Goal: Task Accomplishment & Management: Use online tool/utility

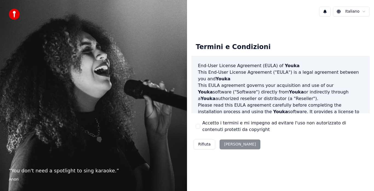
click at [198, 127] on button "Accetto i termini e mi impegno ad evitare l'uso non autorizzato di contenuti pr…" at bounding box center [198, 126] width 4 height 4
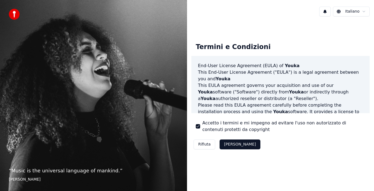
click at [232, 144] on button "Accetta" at bounding box center [240, 144] width 41 height 10
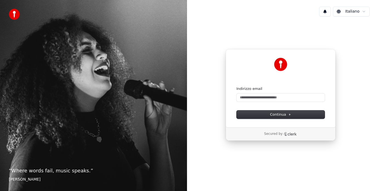
click at [293, 102] on form "Indirizzo email Continua" at bounding box center [281, 102] width 88 height 32
click at [291, 99] on input "Indirizzo email" at bounding box center [281, 97] width 88 height 8
click at [280, 116] on span "Continua" at bounding box center [280, 114] width 21 height 5
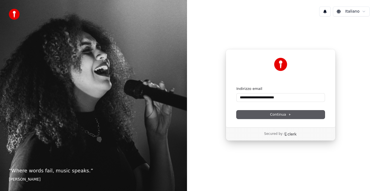
type input "**********"
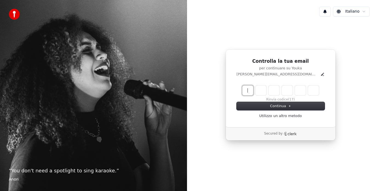
click at [250, 93] on input "Enter verification code" at bounding box center [286, 90] width 88 height 10
type input "******"
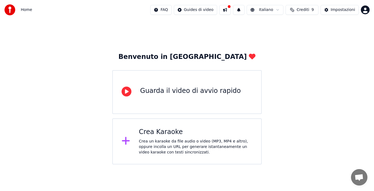
click at [197, 146] on div "Crea un karaoke da file audio o video (MP3, MP4 e altro), oppure incolla un URL…" at bounding box center [196, 147] width 114 height 16
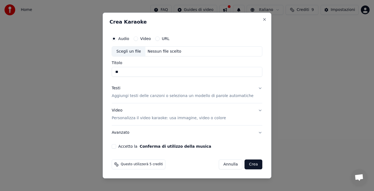
type input "*"
type input "**********"
click at [138, 38] on button "Video" at bounding box center [136, 38] width 4 height 4
click at [133, 53] on div "Scegli un file" at bounding box center [128, 52] width 33 height 10
click at [119, 41] on div "Audio Video URL" at bounding box center [187, 38] width 151 height 11
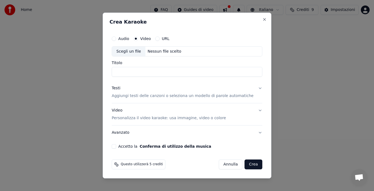
click at [116, 39] on button "Audio" at bounding box center [114, 38] width 4 height 4
click at [133, 50] on div "Scegli un file" at bounding box center [128, 52] width 33 height 10
click at [147, 73] on input "Titolo" at bounding box center [187, 72] width 151 height 10
type input "*"
click at [147, 73] on input "**********" at bounding box center [187, 72] width 151 height 10
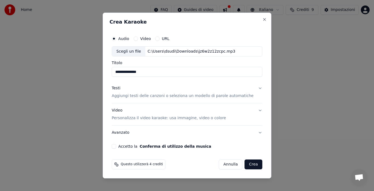
type input "**********"
click at [156, 95] on p "Aggiungi testi delle canzoni o seleziona un modello di parole automatiche" at bounding box center [183, 95] width 142 height 5
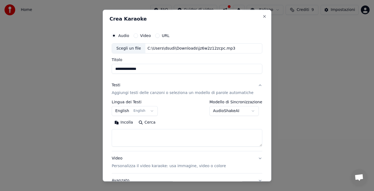
click at [136, 135] on textarea at bounding box center [187, 138] width 151 height 18
paste textarea "**********"
type textarea "**********"
click at [129, 107] on body "**********" at bounding box center [187, 82] width 374 height 164
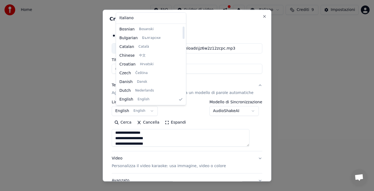
scroll to position [0, 0]
select select "**"
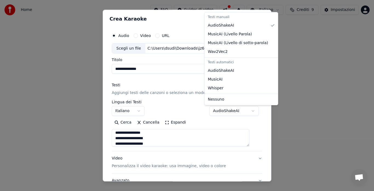
click at [215, 110] on body "**********" at bounding box center [187, 82] width 374 height 164
click at [180, 68] on body "**********" at bounding box center [187, 82] width 374 height 164
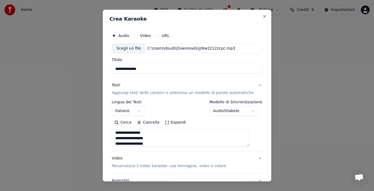
click at [163, 113] on div "**********" at bounding box center [187, 108] width 151 height 16
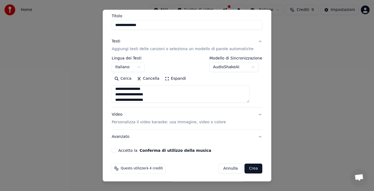
scroll to position [45, 0]
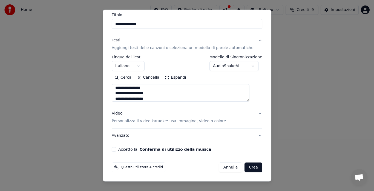
click at [245, 170] on button "Crea" at bounding box center [254, 168] width 18 height 10
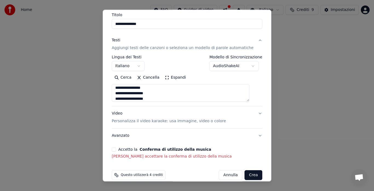
click at [116, 151] on button "Accetto la Conferma di utilizzo della musica" at bounding box center [114, 149] width 4 height 4
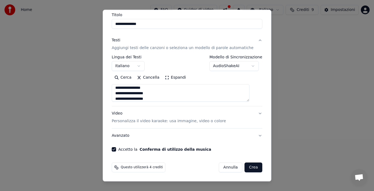
click at [248, 167] on button "Crea" at bounding box center [254, 168] width 18 height 10
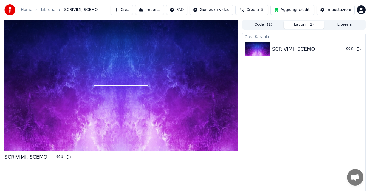
click at [270, 27] on span "( 1 )" at bounding box center [269, 24] width 5 height 5
click at [295, 25] on button "Lavori ( 1 )" at bounding box center [303, 25] width 41 height 8
click at [131, 10] on button "Crea" at bounding box center [121, 10] width 22 height 10
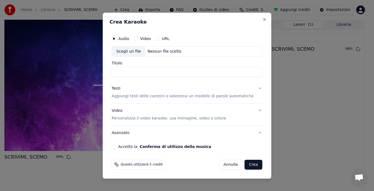
click at [133, 50] on div "Scegli un file" at bounding box center [128, 52] width 33 height 10
click at [153, 70] on input "**********" at bounding box center [187, 72] width 151 height 10
type input "*"
type input "**********"
click at [161, 98] on p "Aggiungi testi delle canzoni o seleziona un modello di parole automatiche" at bounding box center [183, 95] width 142 height 5
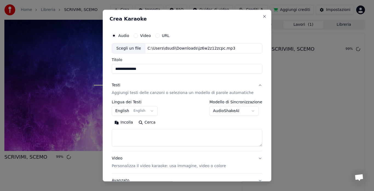
click at [145, 144] on textarea at bounding box center [187, 138] width 151 height 18
paste textarea "**********"
type textarea "**********"
click at [135, 111] on button "English English" at bounding box center [135, 111] width 46 height 10
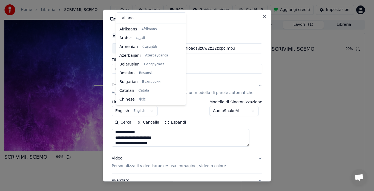
scroll to position [44, 0]
select select "**"
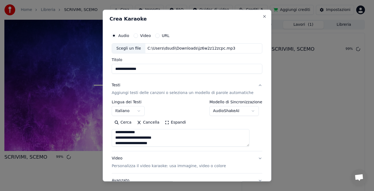
click at [184, 165] on p "Personalizza il video karaoke: usa immagine, video o colore" at bounding box center [169, 166] width 114 height 5
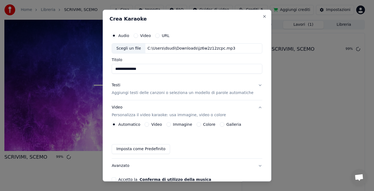
click at [173, 125] on div "Immagine" at bounding box center [180, 124] width 26 height 4
click at [170, 124] on button "Immagine" at bounding box center [169, 124] width 4 height 4
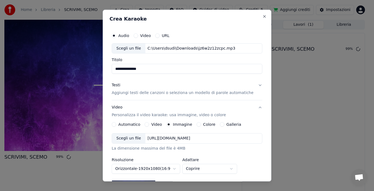
click at [130, 138] on div "Scegli un file" at bounding box center [128, 139] width 33 height 10
click at [203, 151] on div "La dimensione massima del file è 4MB" at bounding box center [187, 148] width 151 height 5
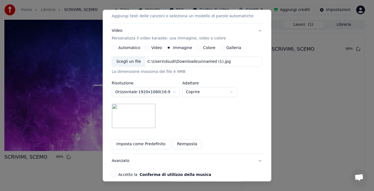
scroll to position [88, 0]
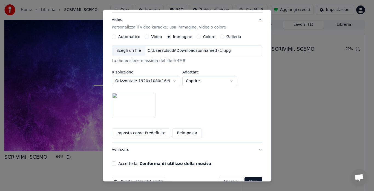
click at [116, 164] on div "**********" at bounding box center [187, 54] width 155 height 228
click at [116, 164] on button "Accetto la Conferma di utilizzo della musica" at bounding box center [114, 164] width 4 height 4
type button "on"
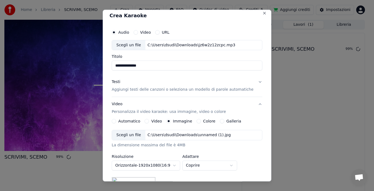
scroll to position [0, 0]
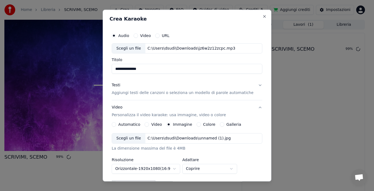
click at [251, 85] on button "Testi Aggiungi testi delle canzoni o seleziona un modello di parole automatiche" at bounding box center [187, 89] width 151 height 22
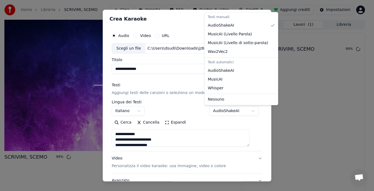
click at [214, 112] on body "**********" at bounding box center [185, 95] width 370 height 191
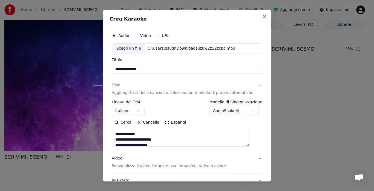
click at [187, 21] on body "**********" at bounding box center [185, 95] width 370 height 191
click at [190, 32] on body "**********" at bounding box center [185, 95] width 370 height 191
click at [243, 159] on button "Video Personalizza il video karaoke: usa immagine, video o colore" at bounding box center [187, 162] width 151 height 22
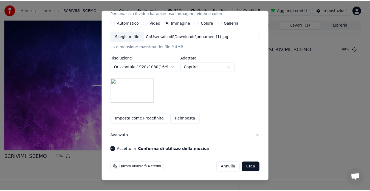
scroll to position [91, 0]
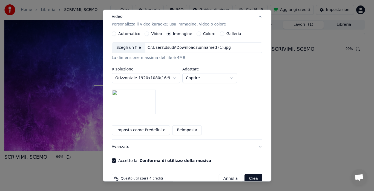
click at [225, 98] on div "**********" at bounding box center [187, 79] width 151 height 72
click at [245, 176] on button "Crea" at bounding box center [254, 179] width 18 height 10
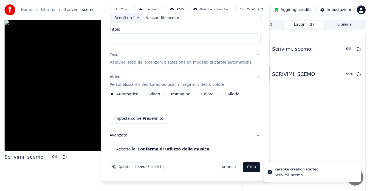
scroll to position [30, 0]
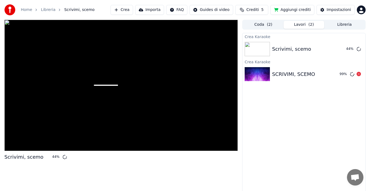
click at [358, 75] on icon at bounding box center [358, 74] width 4 height 4
click at [359, 74] on icon at bounding box center [358, 74] width 4 height 4
click at [347, 11] on div "Impostazioni" at bounding box center [338, 9] width 24 height 5
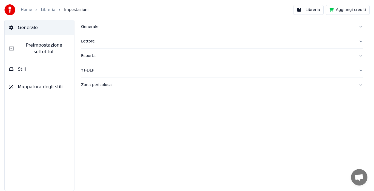
click at [311, 9] on button "Libreria" at bounding box center [308, 10] width 30 height 10
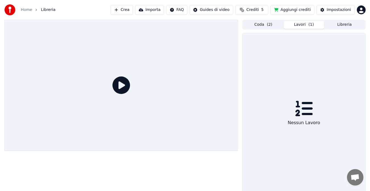
click at [301, 24] on button "Lavori ( 1 )" at bounding box center [303, 25] width 41 height 8
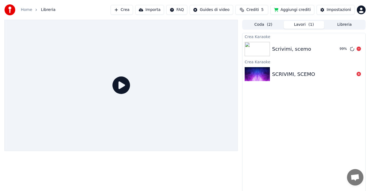
click at [297, 47] on div "Scrivimi, scemo" at bounding box center [291, 49] width 39 height 8
click at [121, 86] on icon at bounding box center [121, 85] width 18 height 18
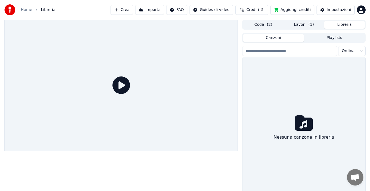
click at [341, 23] on button "Libreria" at bounding box center [344, 25] width 41 height 8
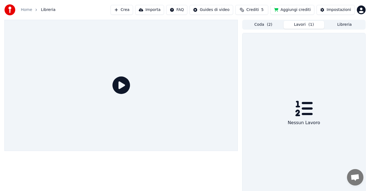
click at [314, 24] on button "Lavori ( 1 )" at bounding box center [303, 25] width 41 height 8
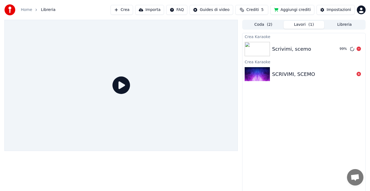
click at [263, 45] on img at bounding box center [256, 49] width 25 height 14
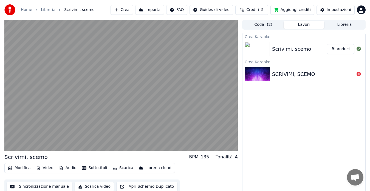
click at [345, 49] on button "Riproduci" at bounding box center [340, 49] width 27 height 10
click at [327, 44] on button "Riproduci" at bounding box center [340, 49] width 27 height 10
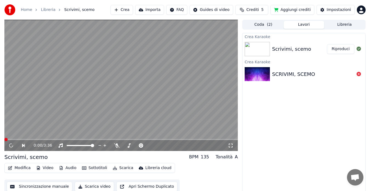
click at [19, 185] on button "Sincronizzazione manuale" at bounding box center [40, 187] width 66 height 10
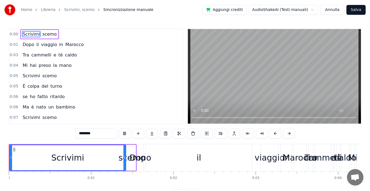
scroll to position [22, 0]
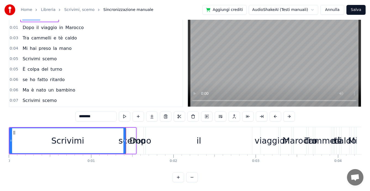
click at [245, 78] on video at bounding box center [274, 59] width 173 height 95
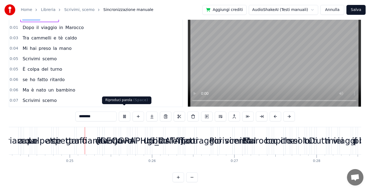
scroll to position [0, 2011]
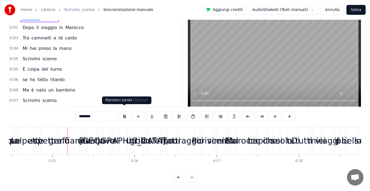
click at [124, 112] on button at bounding box center [125, 116] width 12 height 10
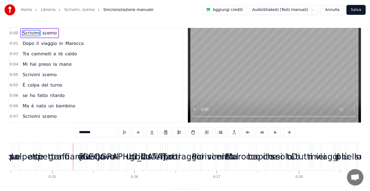
scroll to position [0, 0]
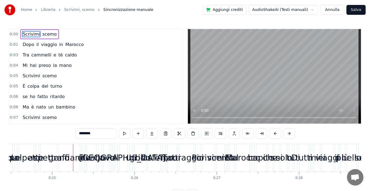
click at [15, 36] on span "0:00" at bounding box center [14, 34] width 8 height 5
click at [22, 50] on div "0:00 Scrivimi scemo 0:01 Dopo il viaggio in [GEOGRAPHIC_DATA] 0:03 Tra cammelli…" at bounding box center [96, 76] width 174 height 96
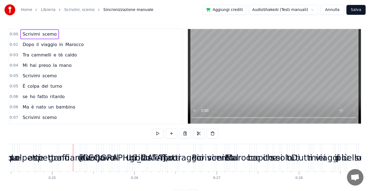
click at [198, 133] on button at bounding box center [199, 133] width 12 height 10
click at [31, 62] on div "0:00 Scrivimi scemo 0:01 Dopo il viaggio in [GEOGRAPHIC_DATA] 0:03 Tra cammelli…" at bounding box center [96, 76] width 174 height 96
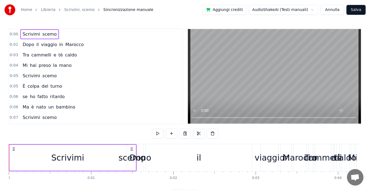
drag, startPoint x: 45, startPoint y: 161, endPoint x: 185, endPoint y: 152, distance: 139.5
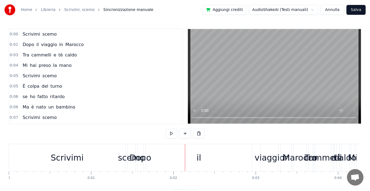
click at [32, 152] on div "Scrivimi" at bounding box center [67, 157] width 116 height 27
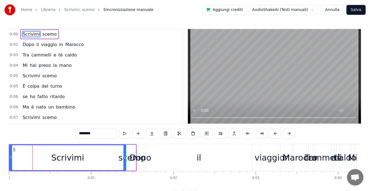
drag, startPoint x: 22, startPoint y: 152, endPoint x: 15, endPoint y: 151, distance: 6.9
click at [15, 151] on div "Scrivimi" at bounding box center [68, 157] width 116 height 25
click at [13, 150] on icon at bounding box center [14, 149] width 4 height 4
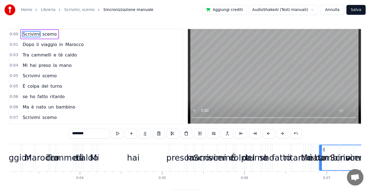
drag, startPoint x: 13, startPoint y: 150, endPoint x: 322, endPoint y: 151, distance: 309.0
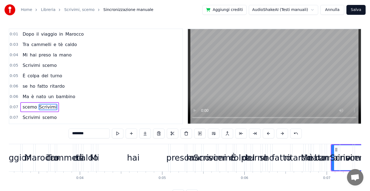
scroll to position [0, 266]
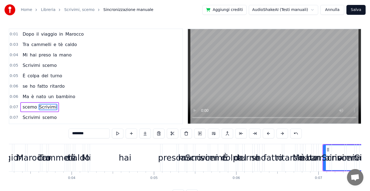
drag, startPoint x: 328, startPoint y: 151, endPoint x: 322, endPoint y: 152, distance: 6.3
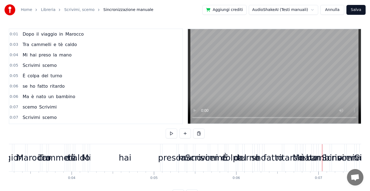
click at [329, 138] on div "0:01 Dopo il viaggio in [GEOGRAPHIC_DATA] 0:03 Tra cammelli e tè caldo 0:04 Mi …" at bounding box center [185, 113] width 352 height 171
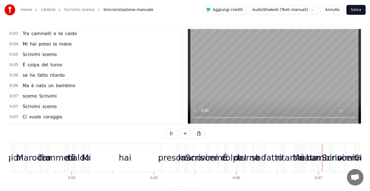
scroll to position [0, 0]
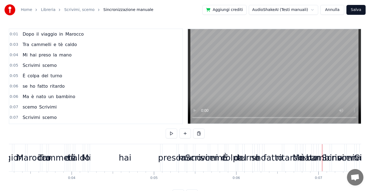
click at [65, 33] on span "Marocco" at bounding box center [74, 34] width 19 height 6
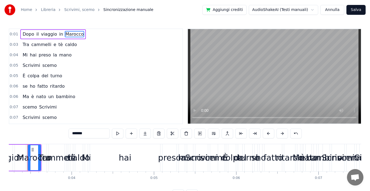
click at [12, 34] on span "0:01" at bounding box center [14, 34] width 8 height 5
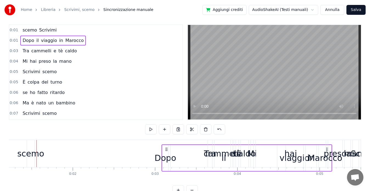
scroll to position [4, 0]
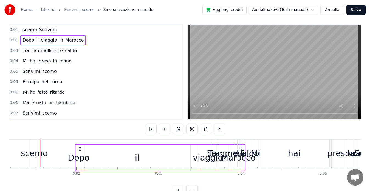
drag, startPoint x: 42, startPoint y: 150, endPoint x: 51, endPoint y: 137, distance: 16.4
click at [51, 137] on div "0:01 scemo Scrivimi 0:01 Dopo il viaggio in [GEOGRAPHIC_DATA] 0:03 Tra cammelli…" at bounding box center [185, 109] width 352 height 171
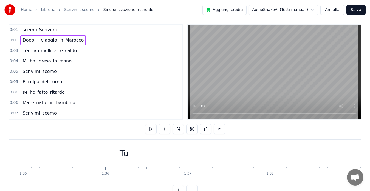
scroll to position [0, 7485]
click at [204, 129] on button at bounding box center [206, 129] width 12 height 10
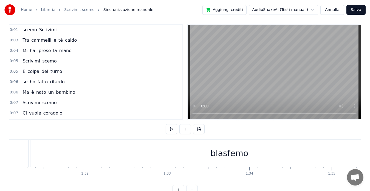
click at [204, 129] on button at bounding box center [199, 129] width 12 height 10
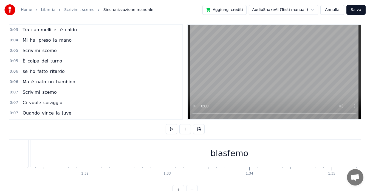
click at [161, 161] on div "blasfemo" at bounding box center [228, 153] width 397 height 27
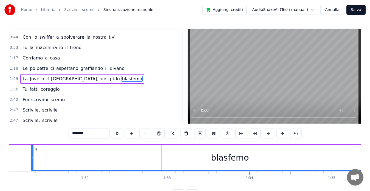
scroll to position [510, 0]
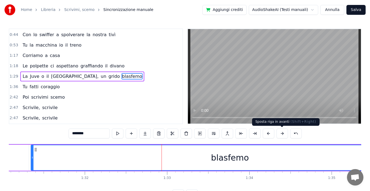
click at [283, 137] on button at bounding box center [282, 133] width 12 height 10
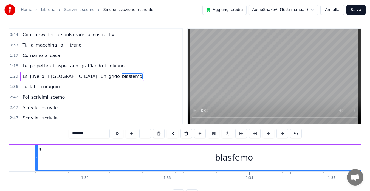
click at [283, 137] on button at bounding box center [282, 133] width 12 height 10
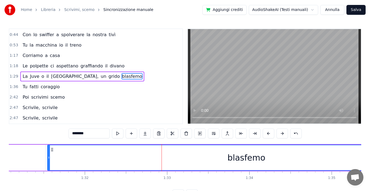
click at [283, 137] on button at bounding box center [282, 133] width 12 height 10
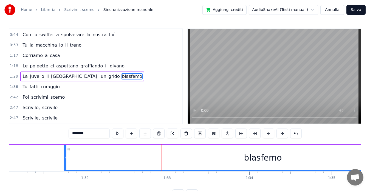
click at [177, 38] on div "0:44 Con lo swiffer a spolverare la nostra tivì" at bounding box center [95, 35] width 173 height 10
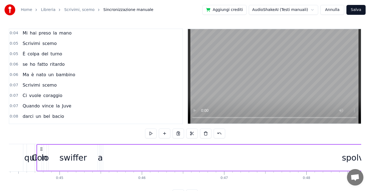
scroll to position [0, 0]
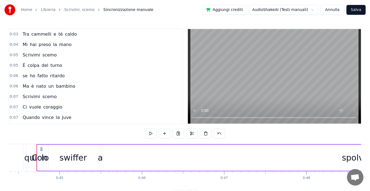
click at [33, 96] on span "Scrivimi" at bounding box center [31, 96] width 19 height 6
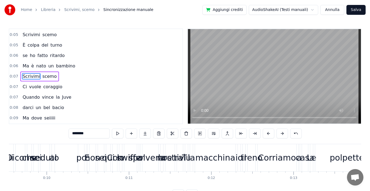
scroll to position [0, 561]
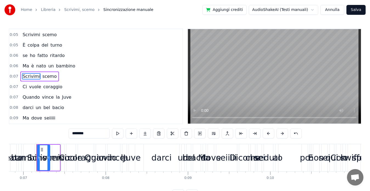
click at [91, 134] on input "********" at bounding box center [88, 133] width 41 height 10
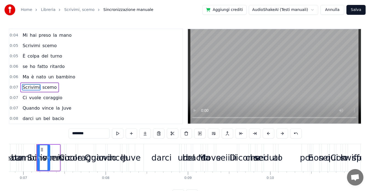
scroll to position [0, 0]
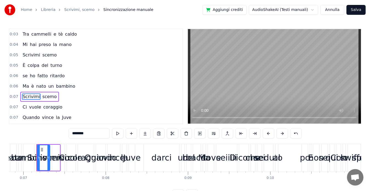
click at [11, 34] on span "0:03" at bounding box center [14, 34] width 8 height 5
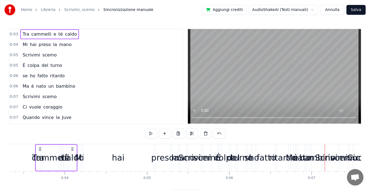
scroll to position [0, 271]
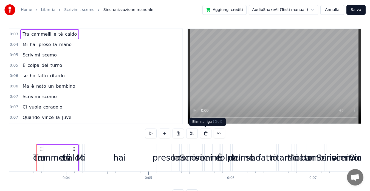
click at [208, 132] on button at bounding box center [206, 133] width 12 height 10
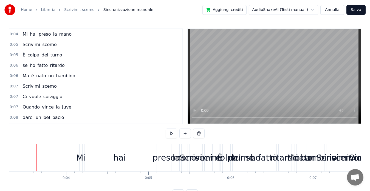
click at [10, 33] on span "0:04" at bounding box center [14, 34] width 8 height 5
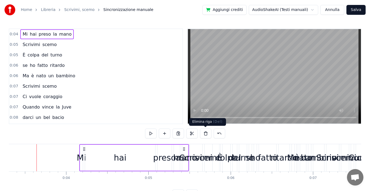
click at [205, 133] on button at bounding box center [206, 133] width 12 height 10
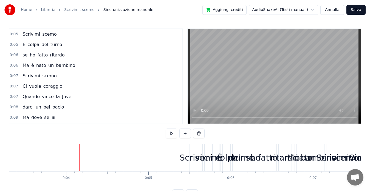
click at [12, 32] on span "0:05" at bounding box center [14, 34] width 8 height 5
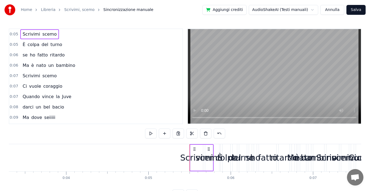
click at [206, 132] on button at bounding box center [206, 133] width 12 height 10
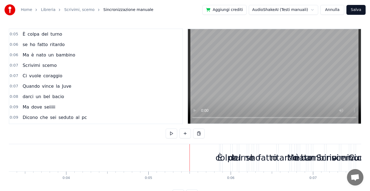
click at [10, 35] on span "0:05" at bounding box center [14, 34] width 8 height 5
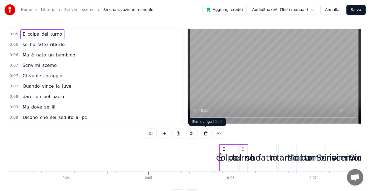
click at [205, 133] on button at bounding box center [206, 133] width 12 height 10
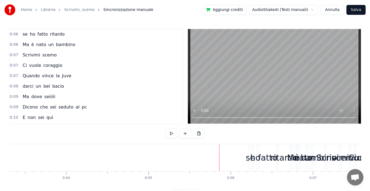
click at [14, 34] on span "0:06" at bounding box center [14, 34] width 8 height 5
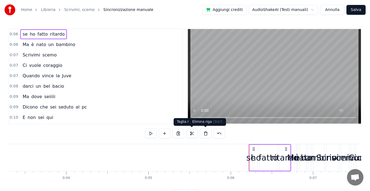
click at [206, 136] on button at bounding box center [206, 133] width 12 height 10
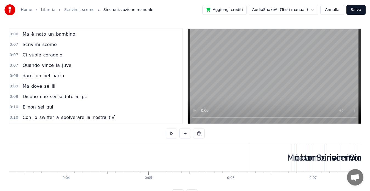
click at [9, 33] on div "0:06 Ma è nato un bambino" at bounding box center [95, 34] width 173 height 10
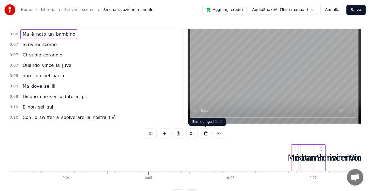
click at [205, 133] on button at bounding box center [206, 133] width 12 height 10
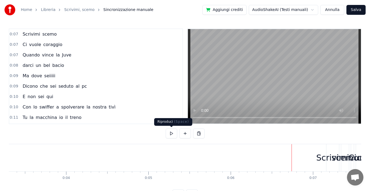
click at [174, 135] on button at bounding box center [171, 133] width 12 height 10
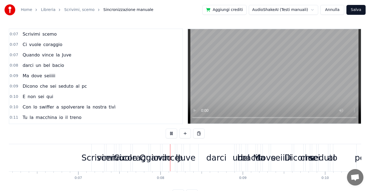
scroll to position [0, 588]
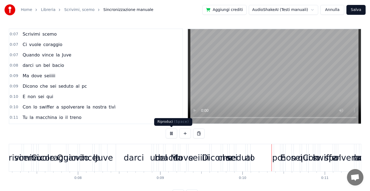
click at [167, 131] on button at bounding box center [171, 133] width 12 height 10
click at [189, 133] on button at bounding box center [185, 133] width 12 height 10
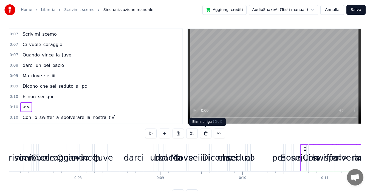
click at [204, 134] on button at bounding box center [206, 133] width 12 height 10
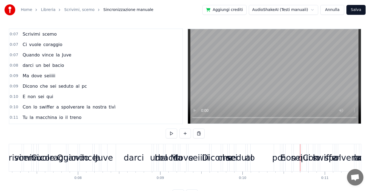
click at [72, 12] on link "Scrivimi, scemo" at bounding box center [79, 9] width 30 height 5
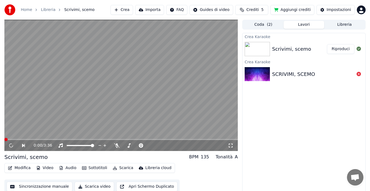
click at [148, 176] on div "Modifica Video Audio Sottotitoli Scarica Libreria cloud Sincronizzazione manual…" at bounding box center [120, 178] width 233 height 31
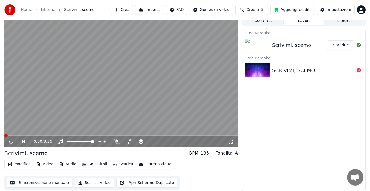
scroll to position [4, 0]
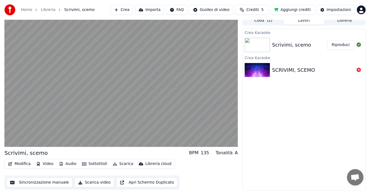
click at [16, 163] on button "Modifica" at bounding box center [19, 164] width 27 height 8
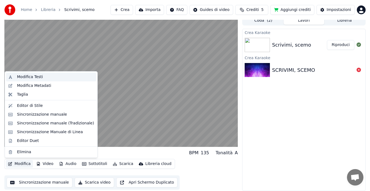
click at [48, 80] on div "Modifica Testi" at bounding box center [51, 77] width 90 height 9
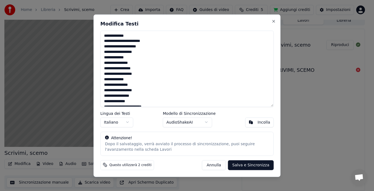
drag, startPoint x: 147, startPoint y: 73, endPoint x: 100, endPoint y: 33, distance: 60.9
click at [101, 33] on textarea at bounding box center [187, 68] width 173 height 76
click at [104, 34] on textarea at bounding box center [187, 68] width 173 height 76
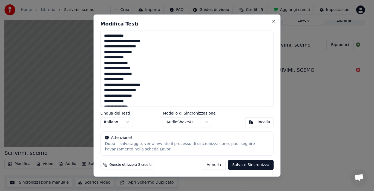
type textarea "**********"
click at [246, 167] on button "Salva e Sincronizza" at bounding box center [251, 165] width 46 height 10
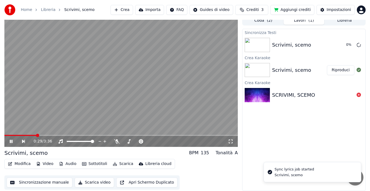
click at [30, 184] on button "Sincronizzazione manuale" at bounding box center [40, 183] width 66 height 10
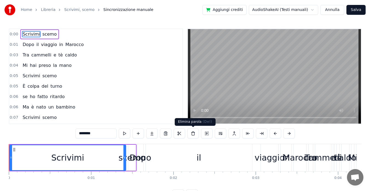
click at [188, 136] on button at bounding box center [193, 133] width 12 height 10
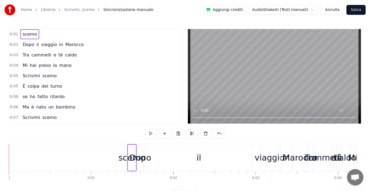
click at [188, 136] on button at bounding box center [192, 133] width 12 height 10
click at [204, 136] on button at bounding box center [206, 133] width 12 height 10
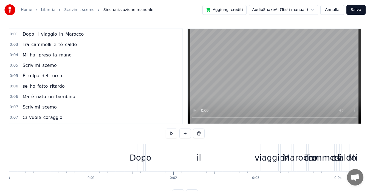
click at [16, 32] on span "0:01" at bounding box center [14, 34] width 8 height 5
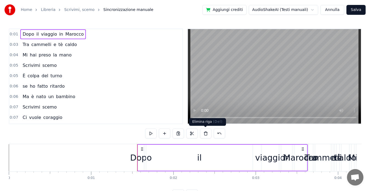
click at [204, 130] on button at bounding box center [206, 133] width 12 height 10
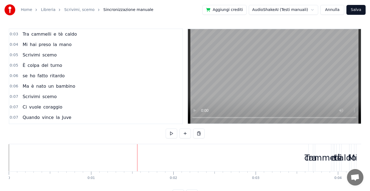
click at [14, 35] on span "0:03" at bounding box center [14, 34] width 8 height 5
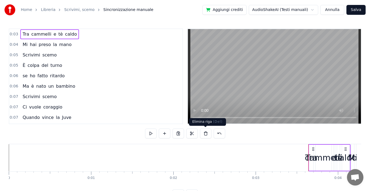
click at [206, 134] on button at bounding box center [206, 133] width 12 height 10
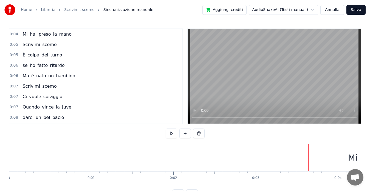
click at [18, 36] on div "0:04 Mi hai preso la mano" at bounding box center [95, 34] width 173 height 10
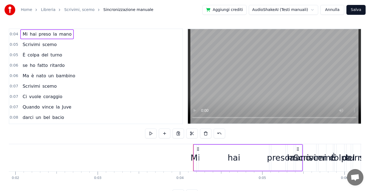
scroll to position [0, 314]
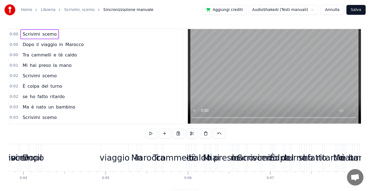
click at [205, 134] on button at bounding box center [206, 133] width 12 height 10
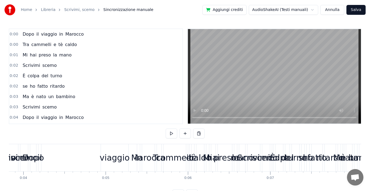
click at [13, 35] on span "0:00" at bounding box center [14, 34] width 8 height 5
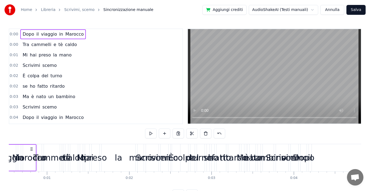
scroll to position [0, 0]
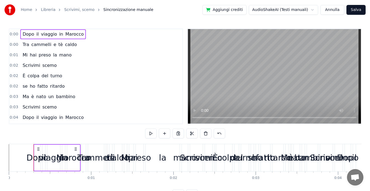
click at [207, 136] on button at bounding box center [206, 133] width 12 height 10
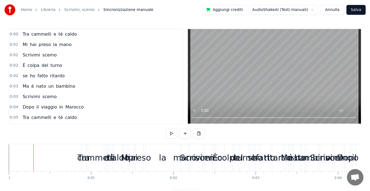
click at [13, 35] on span "0:00" at bounding box center [14, 34] width 8 height 5
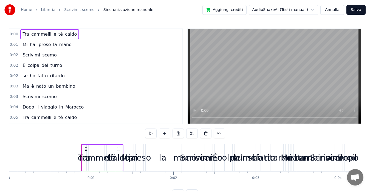
click at [207, 136] on button at bounding box center [206, 133] width 12 height 10
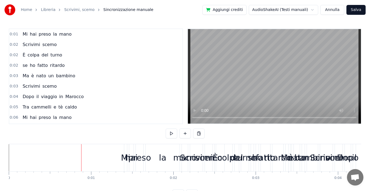
click at [327, 11] on button "Annulla" at bounding box center [332, 10] width 24 height 10
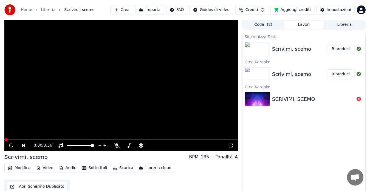
scroll to position [4, 0]
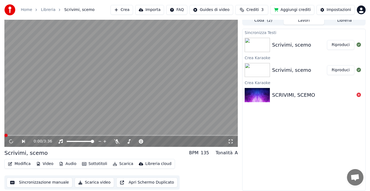
click at [24, 182] on button "Sincronizzazione manuale" at bounding box center [40, 183] width 66 height 10
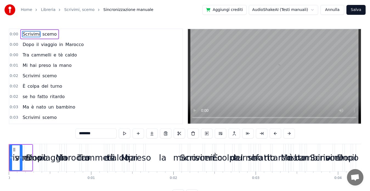
click at [12, 36] on span "0:00" at bounding box center [14, 34] width 8 height 5
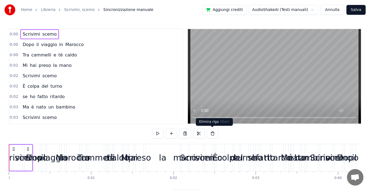
click at [211, 133] on button at bounding box center [213, 133] width 12 height 10
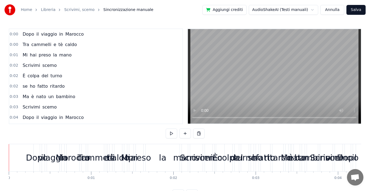
click at [15, 33] on span "0:00" at bounding box center [14, 34] width 8 height 5
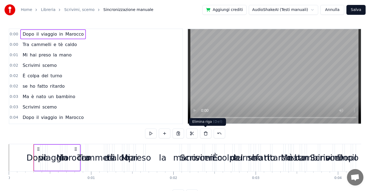
click at [206, 133] on button at bounding box center [206, 133] width 12 height 10
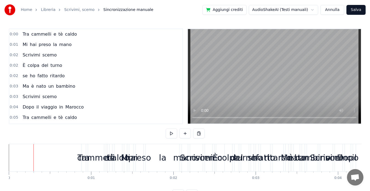
click at [12, 34] on span "0:00" at bounding box center [14, 34] width 8 height 5
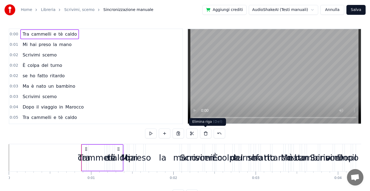
click at [209, 133] on button at bounding box center [206, 133] width 12 height 10
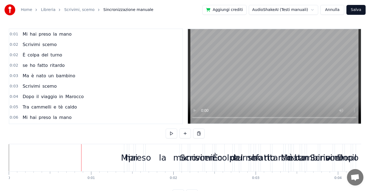
click at [14, 33] on span "0:01" at bounding box center [14, 34] width 8 height 5
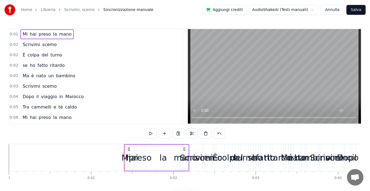
click at [203, 135] on button at bounding box center [206, 133] width 12 height 10
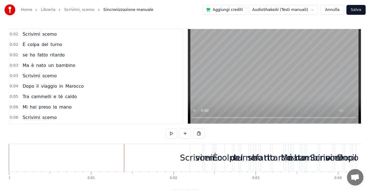
click at [12, 34] on span "0:02" at bounding box center [14, 34] width 8 height 5
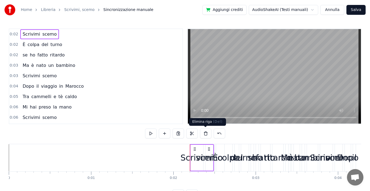
click at [204, 134] on button at bounding box center [206, 133] width 12 height 10
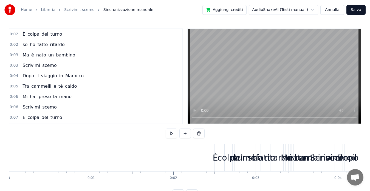
click at [12, 34] on span "0:02" at bounding box center [14, 34] width 8 height 5
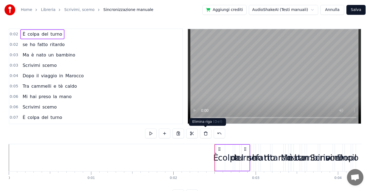
click at [204, 136] on button at bounding box center [206, 133] width 12 height 10
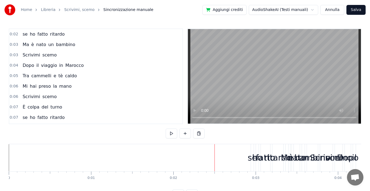
click at [14, 33] on span "0:02" at bounding box center [14, 34] width 8 height 5
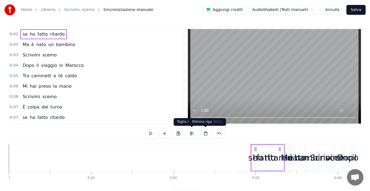
click at [204, 135] on button at bounding box center [206, 133] width 12 height 10
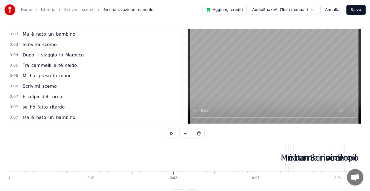
click at [12, 36] on span "0:03" at bounding box center [14, 34] width 8 height 5
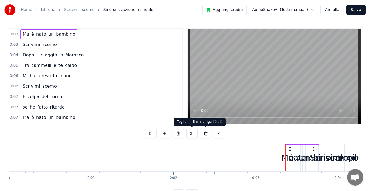
click at [201, 134] on button at bounding box center [206, 133] width 12 height 10
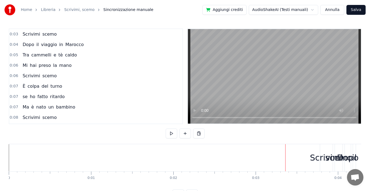
click at [16, 35] on span "0:03" at bounding box center [14, 34] width 8 height 5
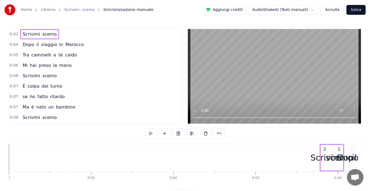
click at [336, 157] on div "scemo" at bounding box center [338, 157] width 27 height 12
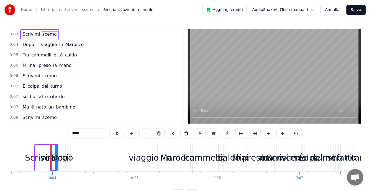
scroll to position [0, 299]
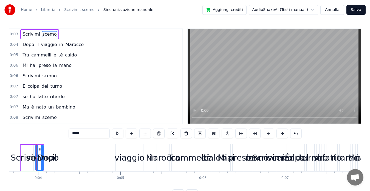
click at [16, 157] on div "Scrivimi" at bounding box center [27, 157] width 33 height 12
type input "********"
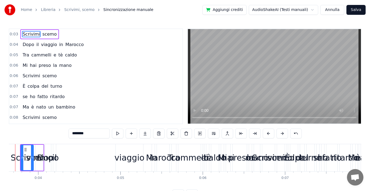
scroll to position [0, 278]
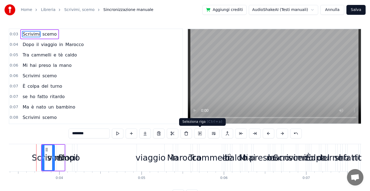
click at [199, 136] on button at bounding box center [200, 133] width 12 height 10
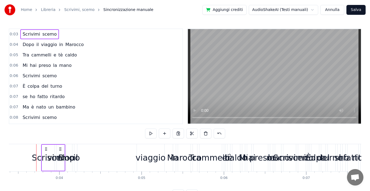
click at [97, 116] on div "0:08 Scrivimi scemo" at bounding box center [95, 117] width 173 height 10
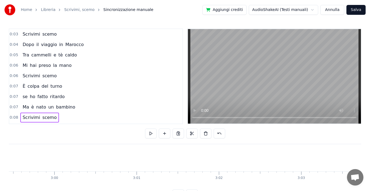
scroll to position [0, 15129]
click at [12, 33] on span "0:03" at bounding box center [14, 34] width 8 height 5
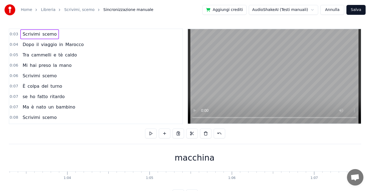
scroll to position [0, 283]
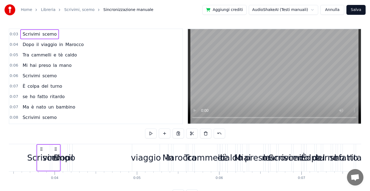
click at [20, 34] on div "Scrivimi scemo" at bounding box center [39, 34] width 38 height 10
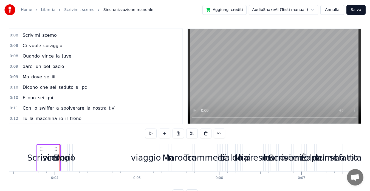
scroll to position [0, 0]
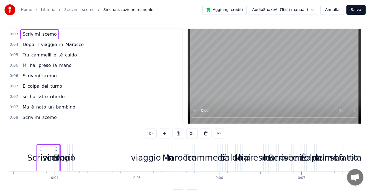
click at [74, 8] on link "Scrivimi, scemo" at bounding box center [79, 9] width 30 height 5
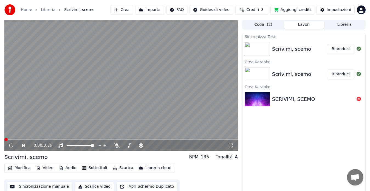
click at [82, 172] on div "Modifica Video Audio Sottotitoli Scarica Libreria cloud" at bounding box center [89, 168] width 170 height 10
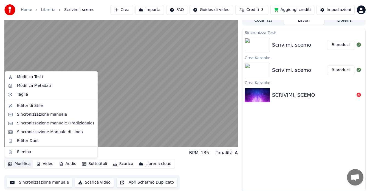
click at [24, 163] on button "Modifica" at bounding box center [19, 164] width 27 height 8
click at [39, 114] on div "Sincronizzazione manuale" at bounding box center [42, 114] width 50 height 5
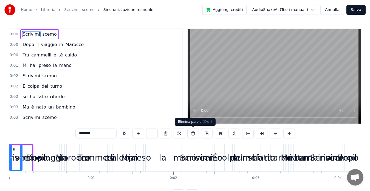
click at [191, 133] on button at bounding box center [193, 133] width 12 height 10
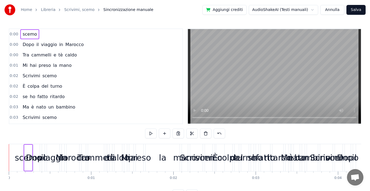
click at [191, 133] on button at bounding box center [192, 133] width 12 height 10
click at [204, 132] on button at bounding box center [206, 133] width 12 height 10
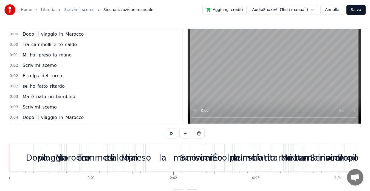
click at [23, 34] on span "Dopo" at bounding box center [28, 34] width 13 height 6
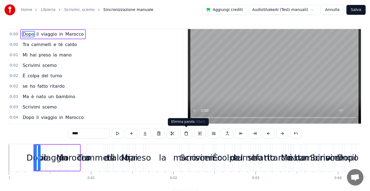
click at [187, 135] on button at bounding box center [186, 133] width 12 height 10
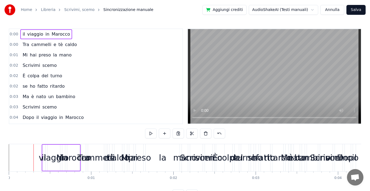
click at [32, 33] on span "viaggio" at bounding box center [35, 34] width 17 height 6
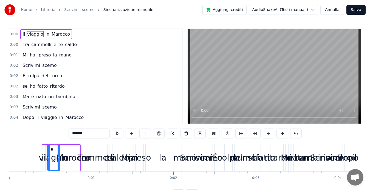
click at [13, 32] on span "0:00" at bounding box center [14, 34] width 8 height 5
